Goal: Find specific page/section: Find specific page/section

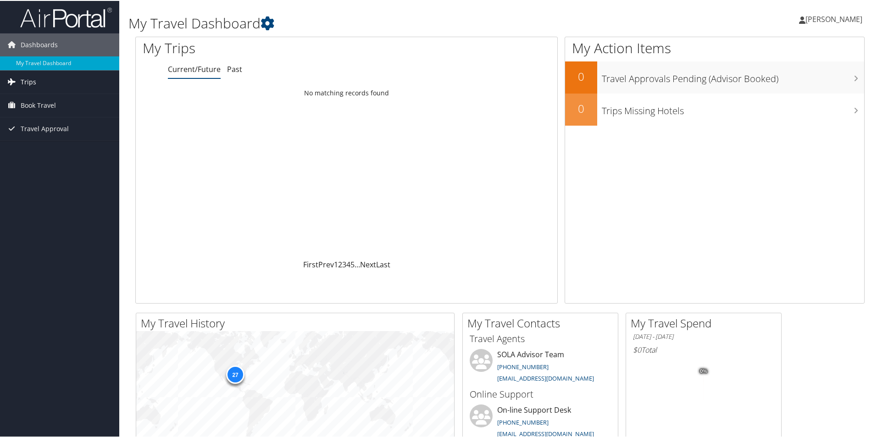
click at [47, 81] on link "Trips" at bounding box center [59, 81] width 119 height 23
click at [56, 102] on link "Current/Future Trips" at bounding box center [59, 100] width 119 height 14
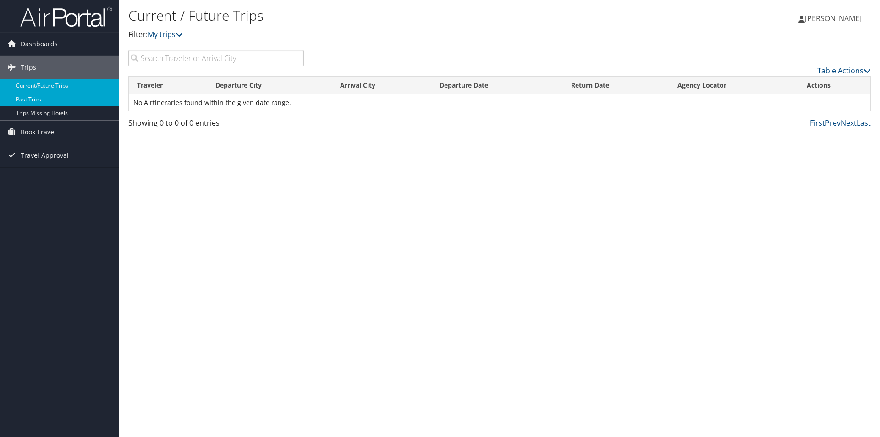
click at [31, 97] on link "Past Trips" at bounding box center [59, 100] width 119 height 14
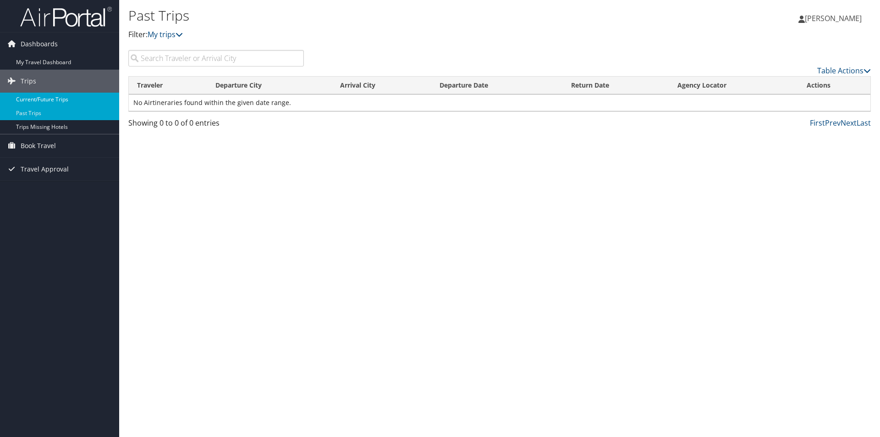
click at [48, 100] on link "Current/Future Trips" at bounding box center [59, 100] width 119 height 14
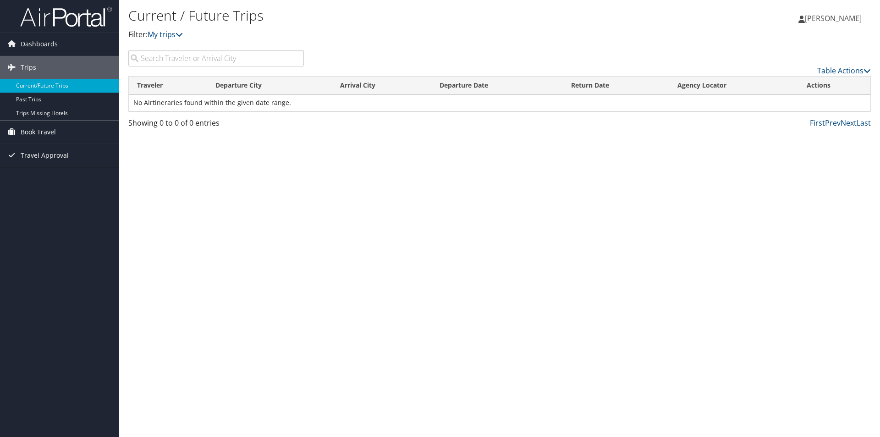
click at [47, 131] on span "Book Travel" at bounding box center [38, 132] width 35 height 23
click at [47, 161] on link "Book/Manage Online Trips" at bounding box center [59, 164] width 119 height 14
